Goal: Navigation & Orientation: Find specific page/section

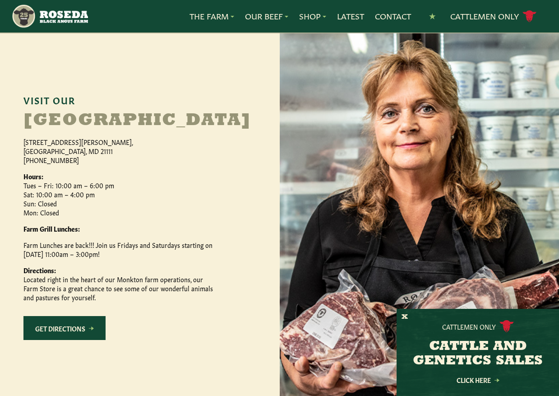
scroll to position [391, 0]
click at [495, 17] on link "Cattlemen Only cattle icon copy Created with Sketch." at bounding box center [493, 17] width 87 height 16
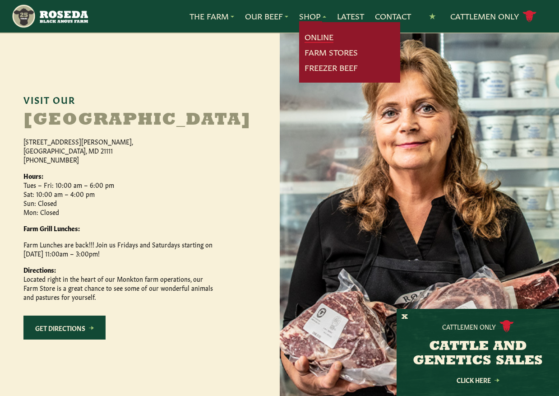
click at [313, 31] on link "Online" at bounding box center [319, 37] width 29 height 12
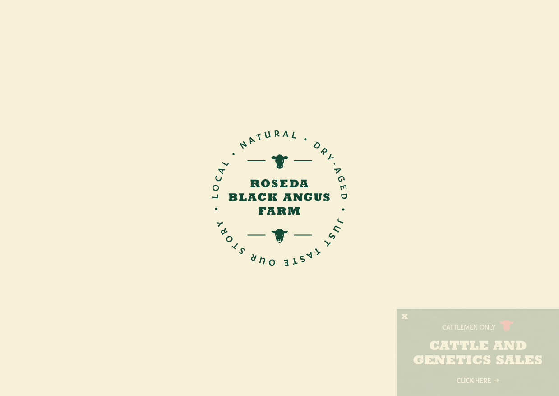
click at [38, 93] on div "Just Taste Local. Natural. Dry-Aged. Generations of Better Beef. Shop Roseda Bl…" at bounding box center [279, 178] width 503 height 357
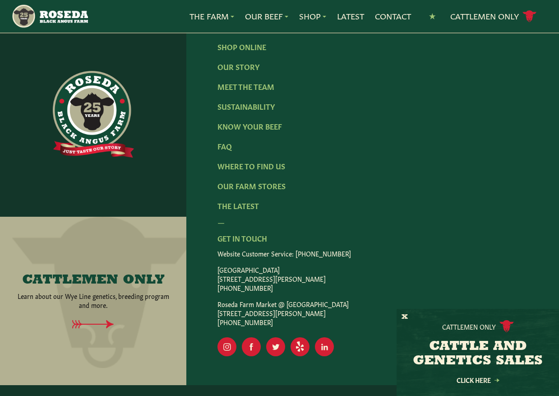
scroll to position [1389, 0]
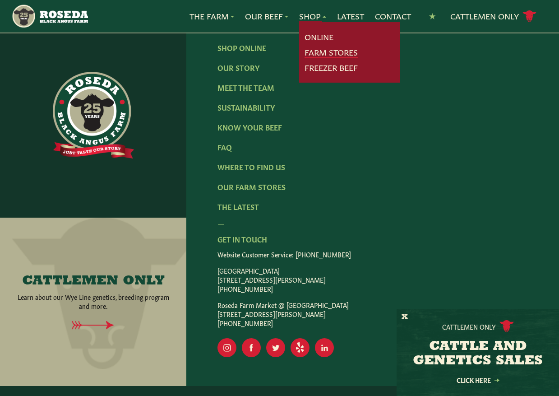
click at [319, 50] on link "Farm Stores" at bounding box center [331, 52] width 53 height 12
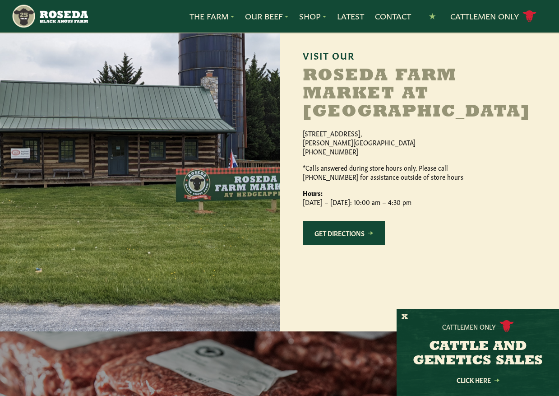
scroll to position [828, 0]
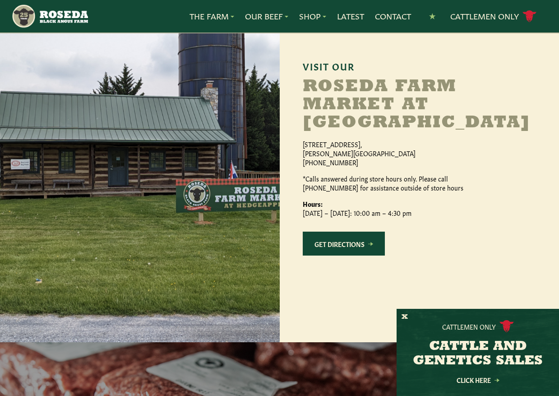
click at [335, 111] on h2 "Roseda Farm Market at [GEOGRAPHIC_DATA]" at bounding box center [416, 105] width 226 height 54
drag, startPoint x: 335, startPoint y: 111, endPoint x: 390, endPoint y: 144, distance: 64.5
click at [390, 132] on h2 "Roseda Farm Market at [GEOGRAPHIC_DATA]" at bounding box center [416, 105] width 226 height 54
copy h2 "Roseda Farm Market at [GEOGRAPHIC_DATA]"
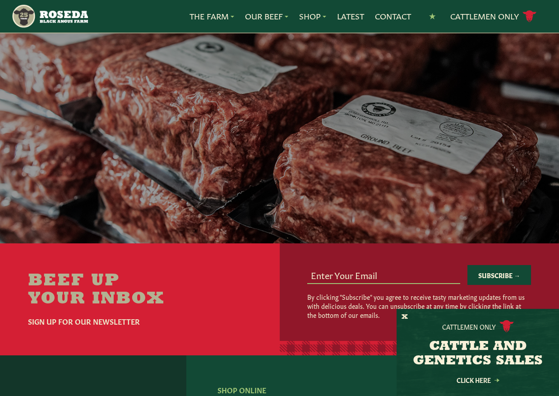
scroll to position [1197, 0]
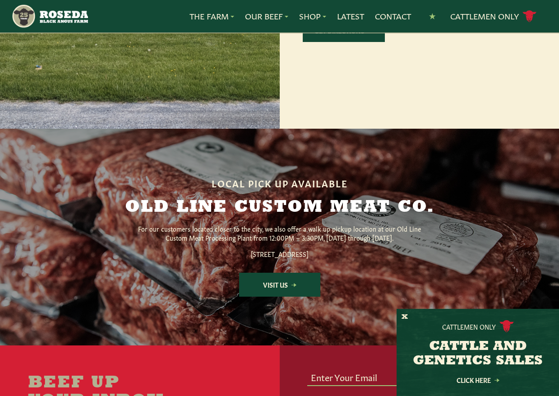
scroll to position [1202, 0]
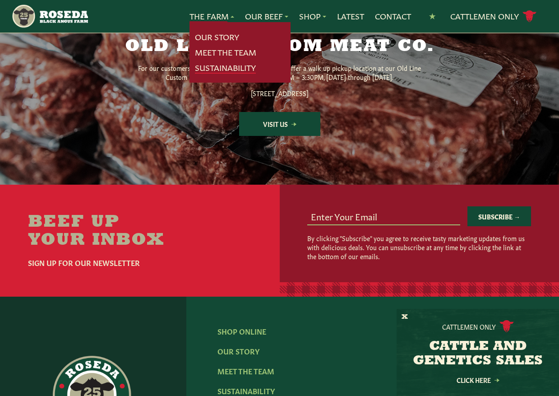
click at [217, 73] on link "Sustainability" at bounding box center [225, 68] width 61 height 12
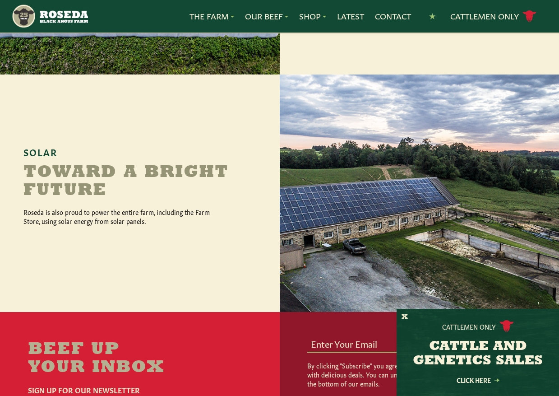
scroll to position [981, 0]
